Goal: Transaction & Acquisition: Purchase product/service

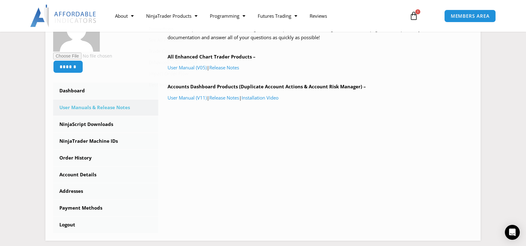
click at [408, 20] on link "$ 495.00 1 Cart" at bounding box center [413, 16] width 27 height 18
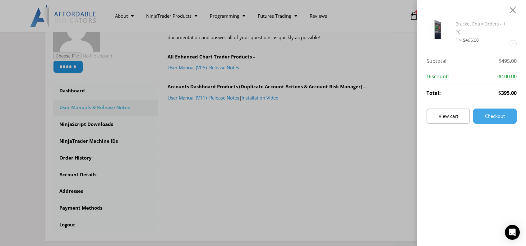
click at [483, 25] on link "Bracket Entry Orders - 1 PC" at bounding box center [481, 28] width 50 height 14
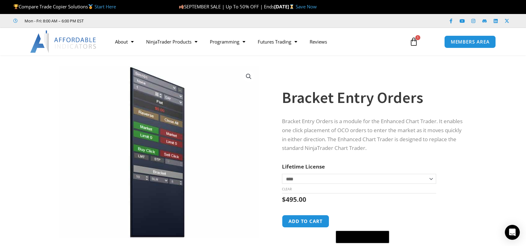
click at [317, 7] on link "Save Now" at bounding box center [306, 6] width 21 height 6
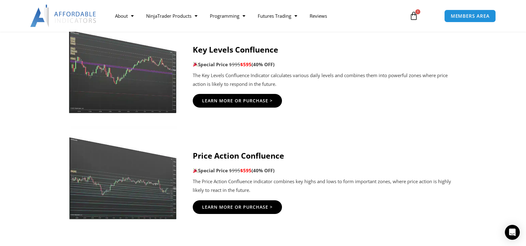
scroll to position [1057, 0]
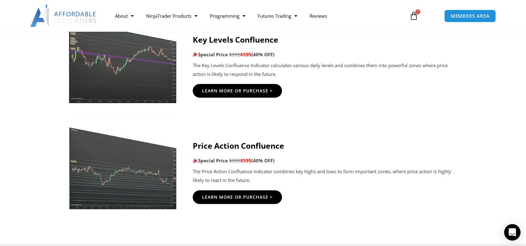
click at [514, 235] on icon "Open Intercom Messenger" at bounding box center [512, 232] width 8 height 8
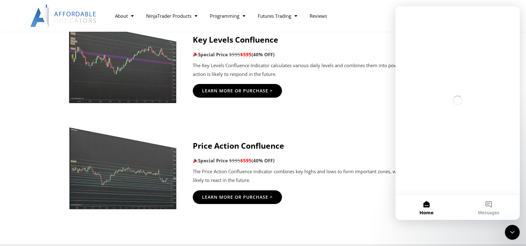
scroll to position [0, 0]
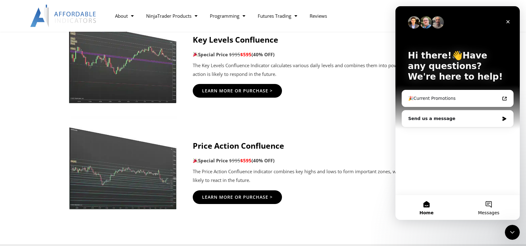
click at [489, 212] on span "Messages" at bounding box center [488, 213] width 21 height 4
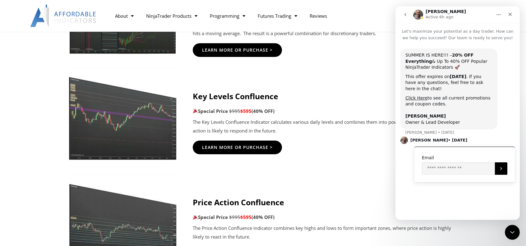
scroll to position [995, 0]
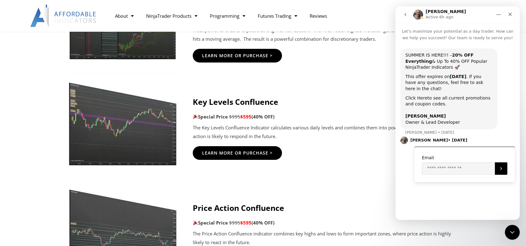
click at [417, 100] on link "Click Here" at bounding box center [416, 97] width 22 height 5
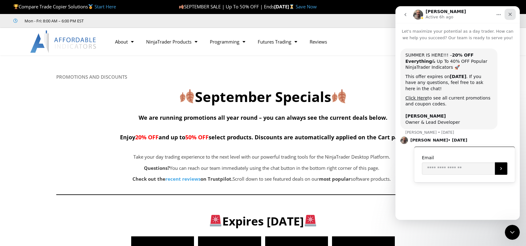
click at [511, 14] on icon "Close" at bounding box center [510, 14] width 5 height 5
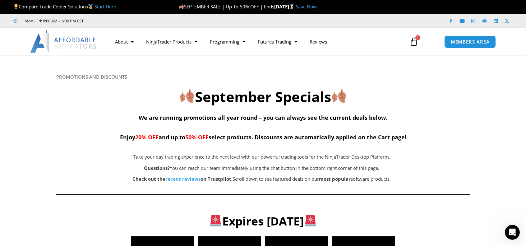
click at [416, 45] on icon at bounding box center [414, 41] width 9 height 9
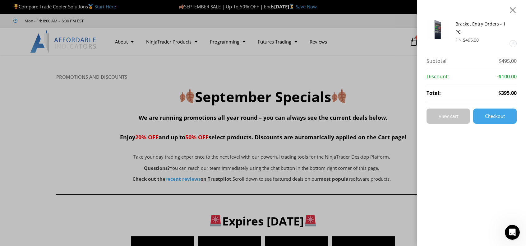
click at [457, 119] on link "View cart" at bounding box center [449, 116] width 44 height 15
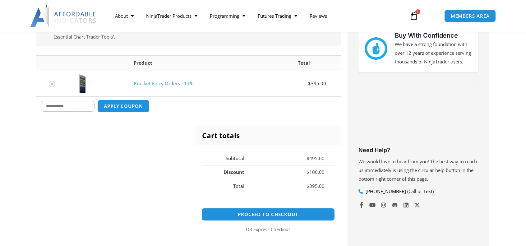
scroll to position [124, 0]
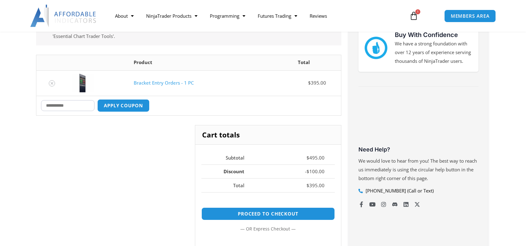
click at [55, 106] on input "Coupon:" at bounding box center [67, 105] width 53 height 11
type input "******"
click at [113, 107] on button "Apply coupon" at bounding box center [123, 105] width 55 height 13
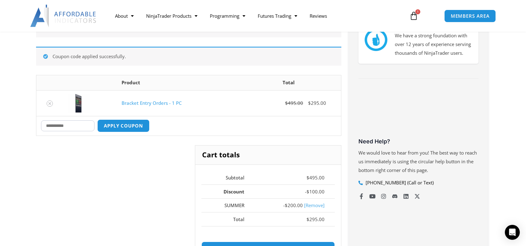
scroll to position [142, 0]
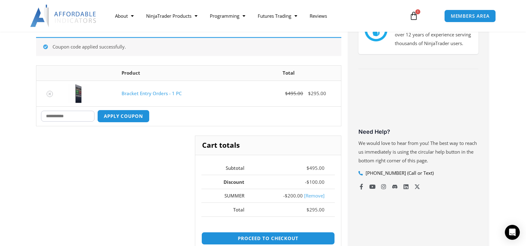
click at [74, 117] on input "Coupon:" at bounding box center [67, 116] width 53 height 11
type input "*****"
click at [129, 114] on button "Apply coupon" at bounding box center [123, 115] width 55 height 13
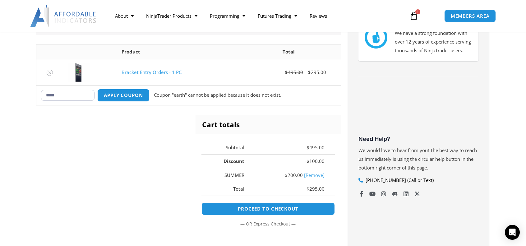
scroll to position [111, 0]
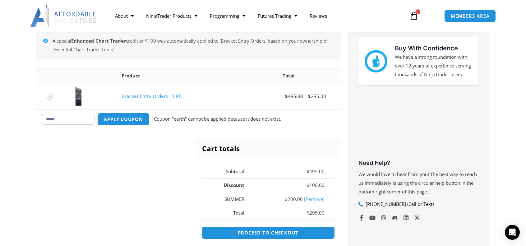
drag, startPoint x: 68, startPoint y: 119, endPoint x: 21, endPoint y: 117, distance: 47.3
click at [21, 117] on section "A special Enhanced Chart Trader credit of $100 was automatically applied to 'Br…" at bounding box center [263, 166] width 526 height 314
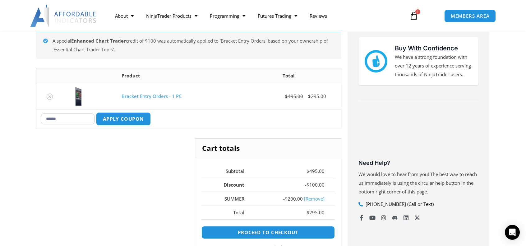
type input "******"
click at [125, 120] on button "Apply coupon" at bounding box center [123, 118] width 55 height 13
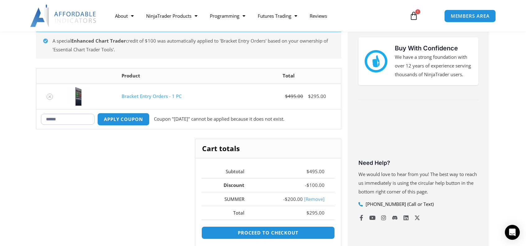
click at [77, 118] on input "******" at bounding box center [67, 119] width 53 height 11
drag, startPoint x: 77, startPoint y: 118, endPoint x: 34, endPoint y: 114, distance: 43.4
click at [34, 114] on div "A special Enhanced Chart Trader credit of $100 was automatically applied to 'Br…" at bounding box center [189, 163] width 312 height 283
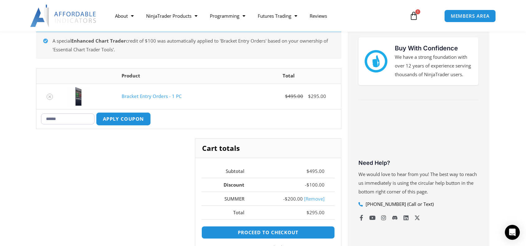
type input "******"
click at [131, 119] on button "Apply coupon" at bounding box center [123, 118] width 55 height 13
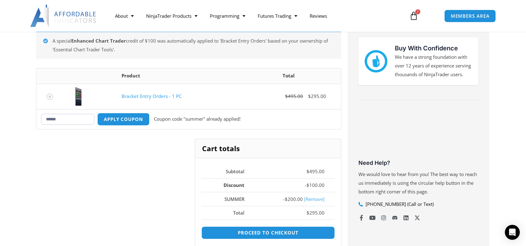
drag, startPoint x: 71, startPoint y: 120, endPoint x: 30, endPoint y: 119, distance: 41.4
click at [30, 119] on div "A special Enhanced Chart Trader credit of $100 was automatically applied to 'Br…" at bounding box center [263, 163] width 466 height 289
